Goal: Task Accomplishment & Management: Complete application form

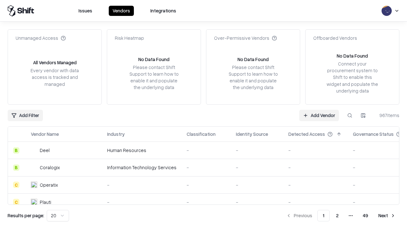
click at [319, 115] on link "Add Vendor" at bounding box center [319, 115] width 40 height 11
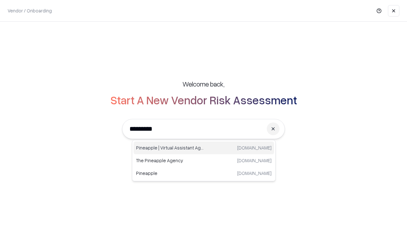
click at [204, 148] on div "Pineapple | Virtual Assistant Agency [DOMAIN_NAME]" at bounding box center [203, 147] width 140 height 13
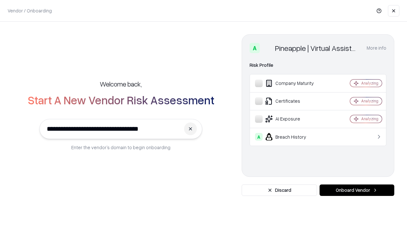
type input "**********"
click at [356, 190] on button "Onboard Vendor" at bounding box center [356, 189] width 75 height 11
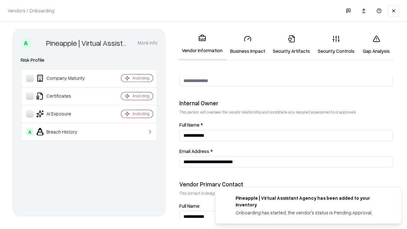
scroll to position [329, 0]
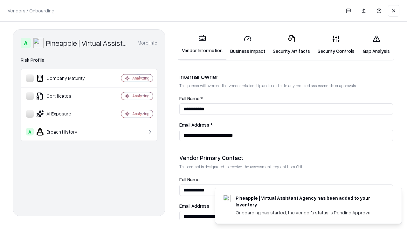
click at [291, 44] on link "Security Artifacts" at bounding box center [291, 45] width 45 height 30
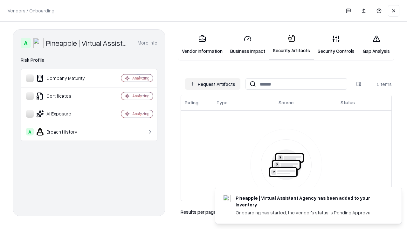
click at [213, 84] on button "Request Artifacts" at bounding box center [212, 83] width 55 height 11
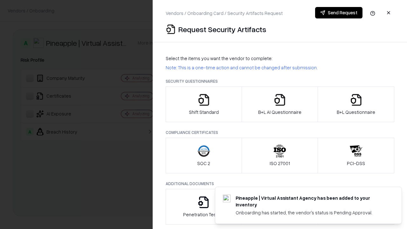
click at [355, 104] on icon "button" at bounding box center [355, 99] width 13 height 13
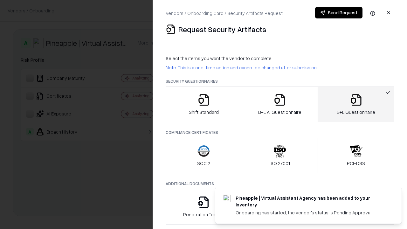
click at [279, 104] on icon "button" at bounding box center [279, 99] width 13 height 13
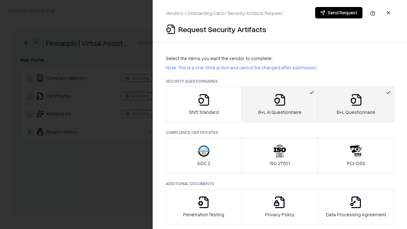
click at [338, 13] on button "Send Request" at bounding box center [338, 12] width 47 height 11
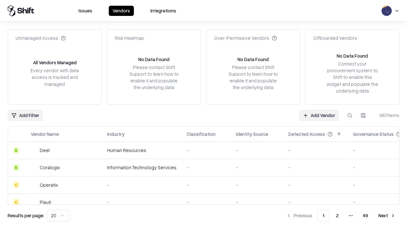
click at [349, 115] on button at bounding box center [349, 115] width 11 height 11
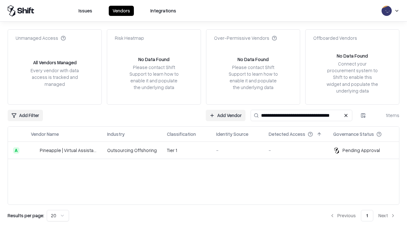
type input "**********"
click at [207, 150] on td "Tier 1" at bounding box center [186, 150] width 49 height 17
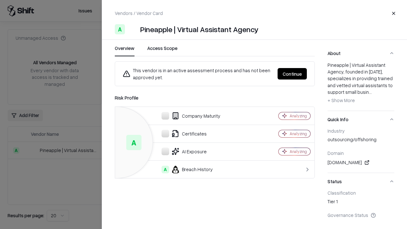
click at [292, 74] on button "Continue" at bounding box center [291, 73] width 29 height 11
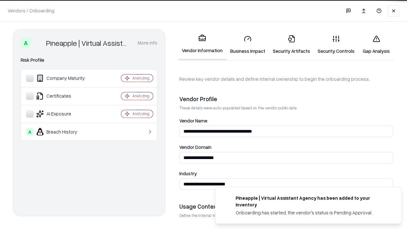
click at [291, 44] on link "Security Artifacts" at bounding box center [291, 45] width 45 height 30
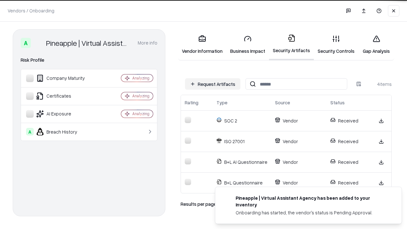
click at [376, 44] on link "Gap Analysis" at bounding box center [376, 45] width 36 height 30
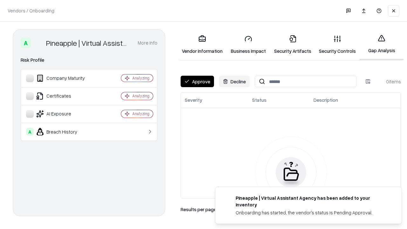
click at [197, 81] on button "Approve" at bounding box center [196, 81] width 33 height 11
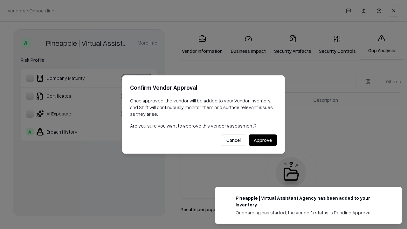
click at [262, 140] on button "Approve" at bounding box center [262, 139] width 28 height 11
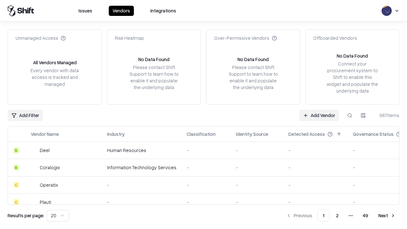
type input "**********"
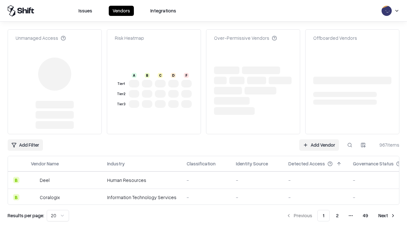
click at [319, 139] on link "Add Vendor" at bounding box center [319, 144] width 40 height 11
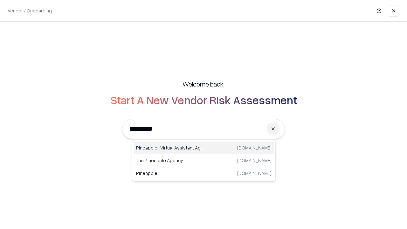
click at [204, 148] on div "Pineapple | Virtual Assistant Agency [DOMAIN_NAME]" at bounding box center [203, 147] width 140 height 13
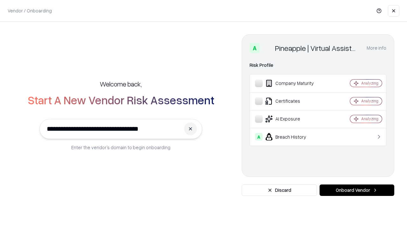
type input "**********"
click at [356, 190] on button "Onboard Vendor" at bounding box center [356, 189] width 75 height 11
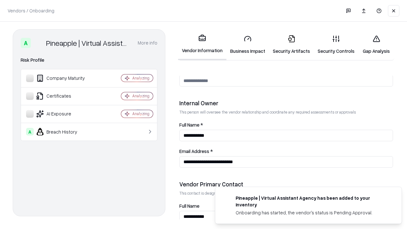
scroll to position [329, 0]
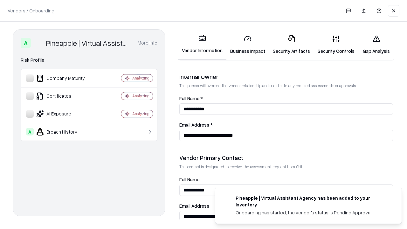
click at [376, 44] on link "Gap Analysis" at bounding box center [376, 45] width 36 height 30
